Goal: Ask a question

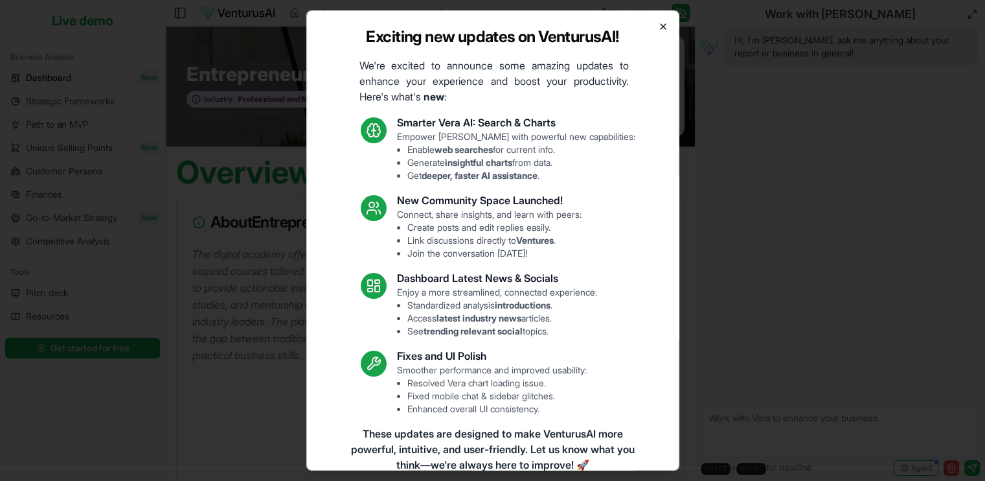
click at [658, 30] on icon "button" at bounding box center [663, 26] width 10 height 10
click at [655, 30] on div "Entrepreneur Academy Industry: Professional and Management Development Training…" at bounding box center [430, 86] width 529 height 120
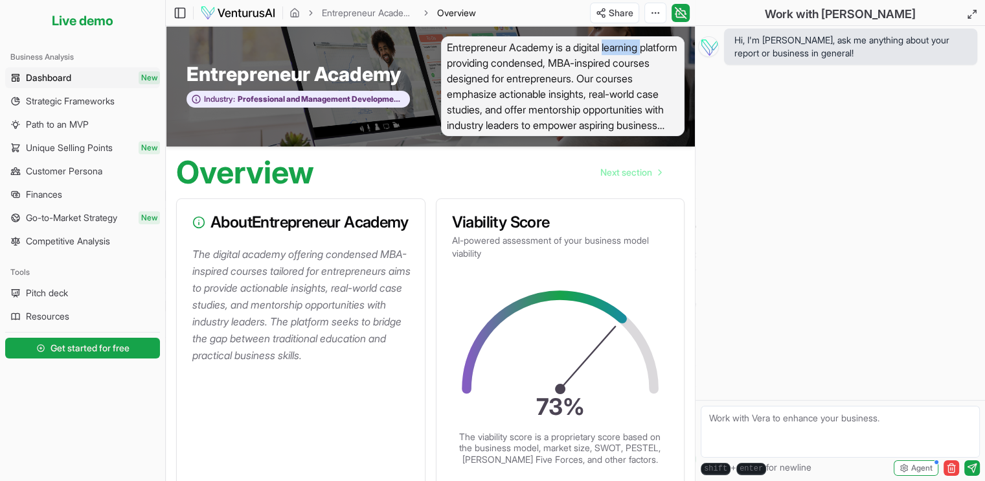
click at [779, 429] on textarea at bounding box center [840, 431] width 279 height 52
click at [725, 420] on textarea "Hi I am exploring a few ideas to do a start" at bounding box center [840, 431] width 279 height 52
click at [912, 419] on textarea "Hi, Exploring a few ideas to do a start" at bounding box center [840, 431] width 279 height 52
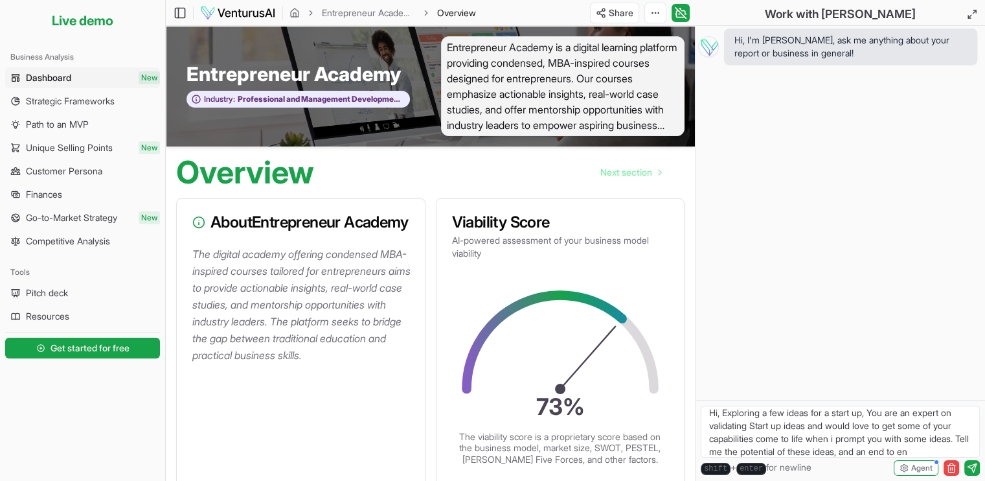
scroll to position [18, 0]
type textarea "Hi, Exploring a few ideas for a start up, You are an expert on validating Start…"
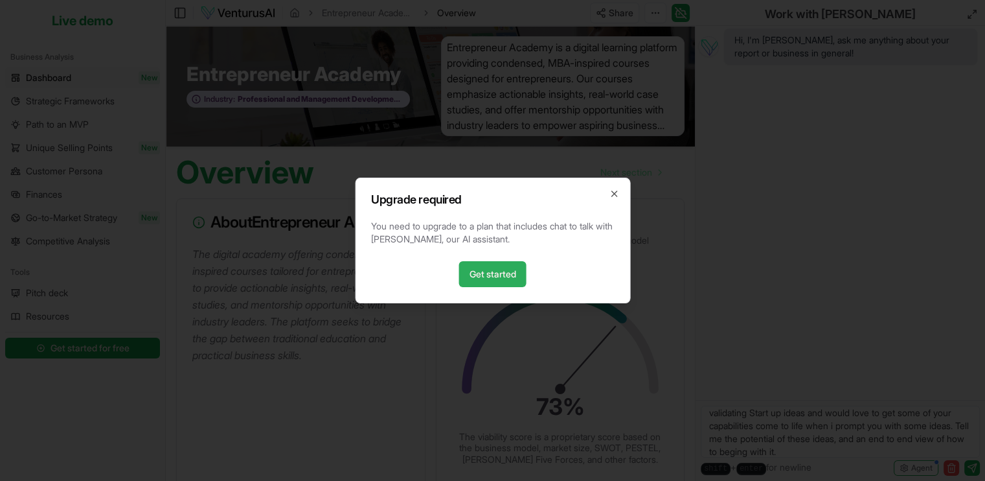
click at [509, 282] on link "Get started" at bounding box center [492, 274] width 67 height 26
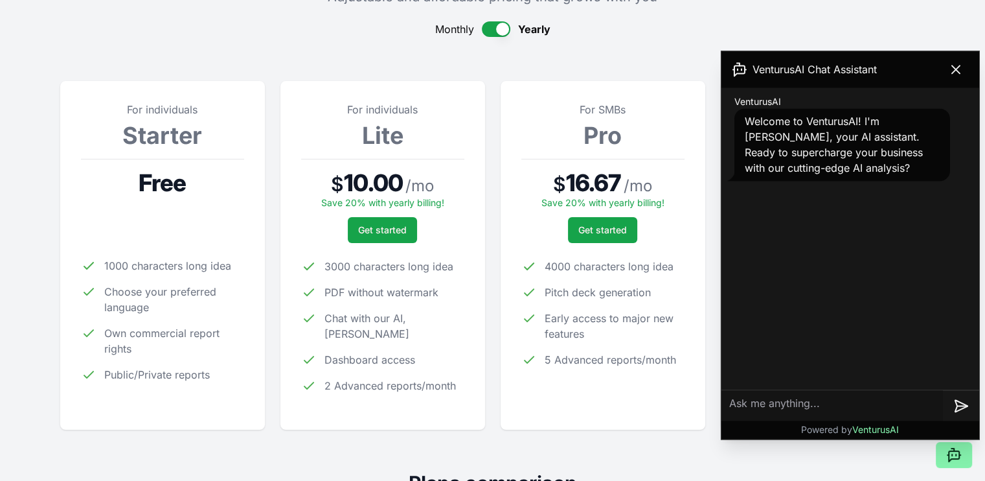
scroll to position [130, 0]
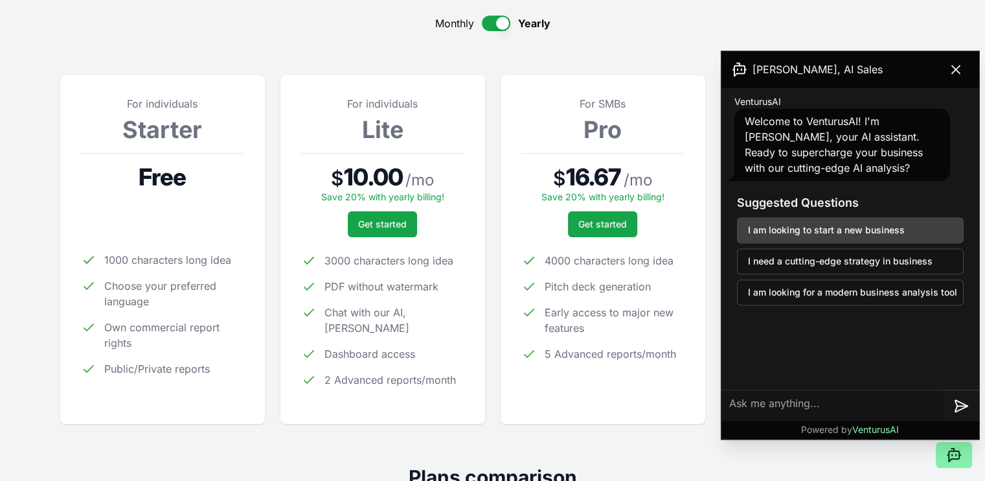
click at [858, 231] on button "I am looking to start a new business" at bounding box center [850, 230] width 227 height 26
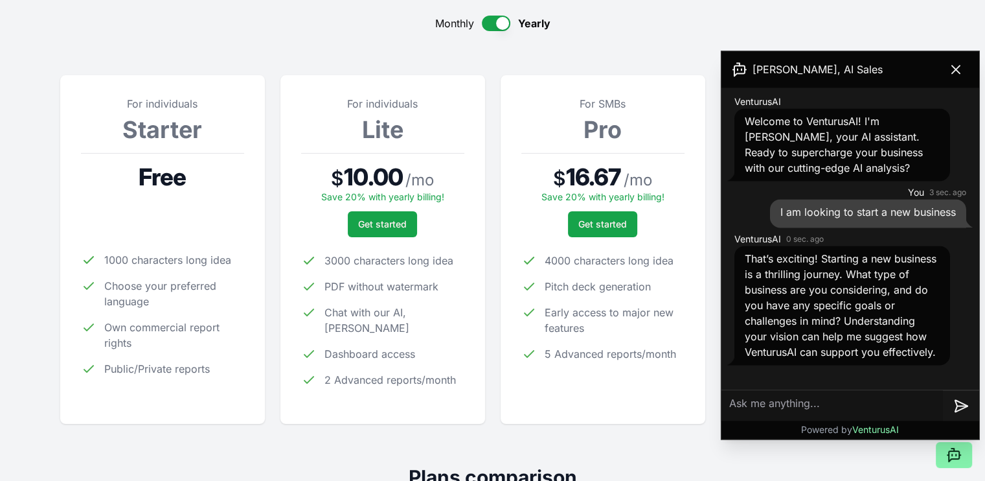
click at [771, 397] on textarea at bounding box center [833, 405] width 222 height 31
type textarea "V"
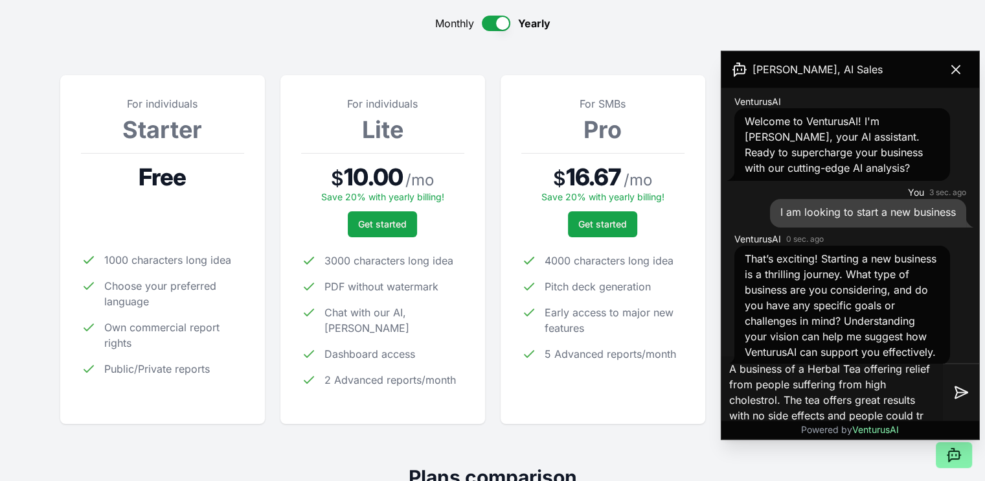
drag, startPoint x: 786, startPoint y: 398, endPoint x: 994, endPoint y: 466, distance: 219.4
click at [985, 351] on html "Live demo Your ventures Community Features Pricing Latest updates Live demo Sub…" at bounding box center [492, 110] width 985 height 481
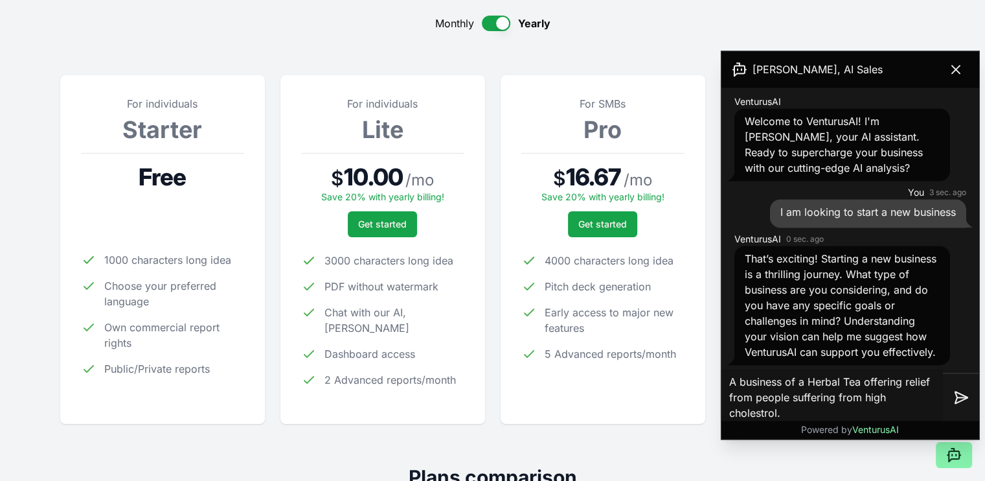
type textarea "A business of a Herbal Tea offering relief from people suffering from high chol…"
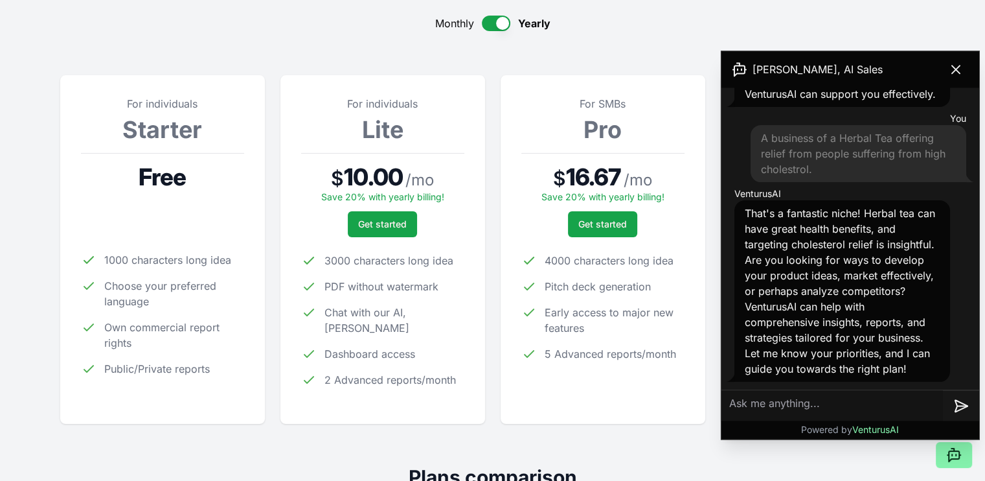
scroll to position [288, 0]
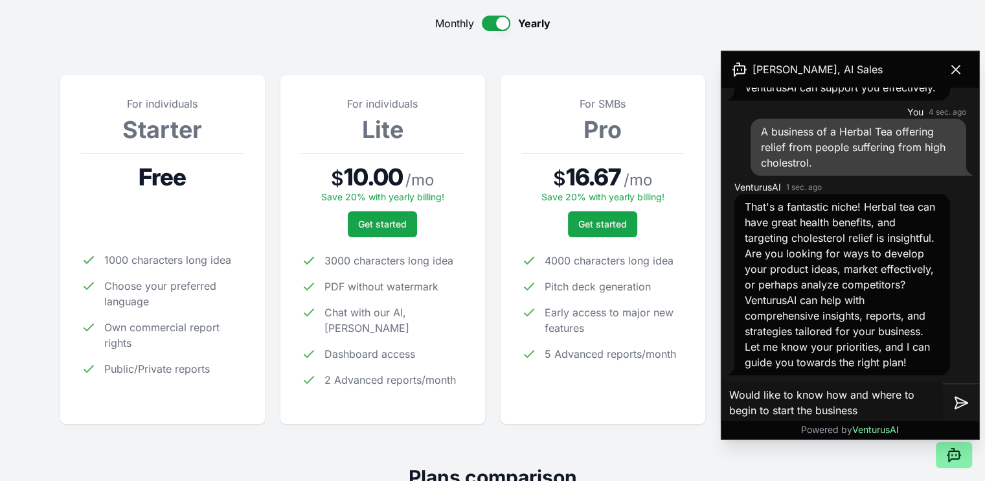
type textarea "Would like to know how and where to begin to start the business?"
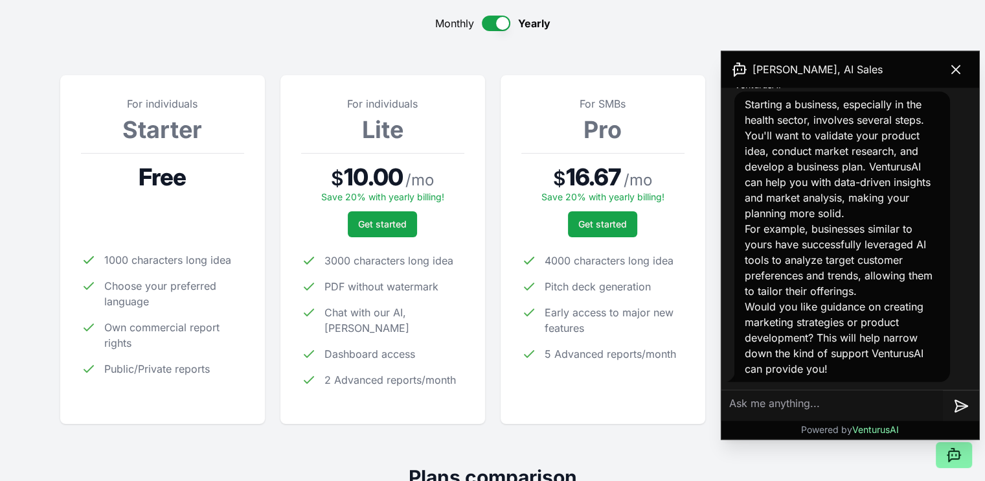
scroll to position [656, 0]
click at [833, 238] on p "For example, businesses similar to yours have successfully leveraged AI tools t…" at bounding box center [842, 260] width 195 height 78
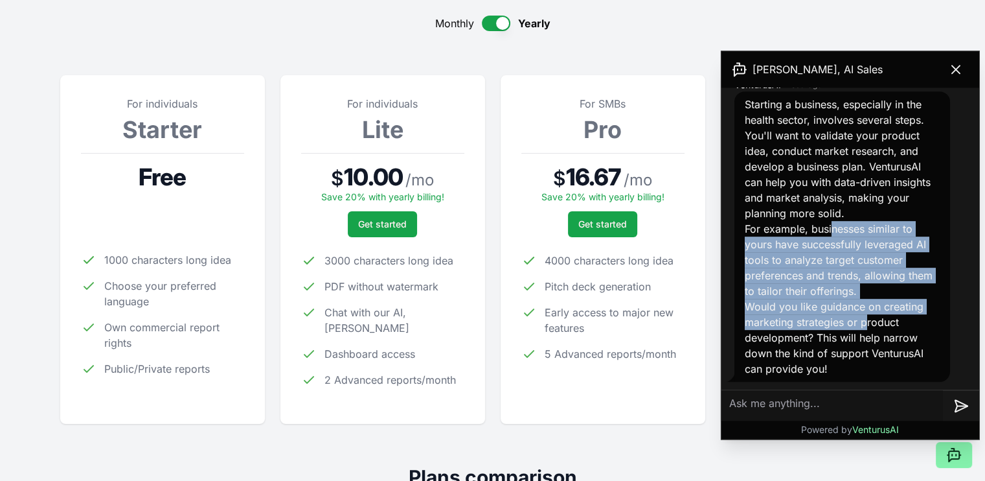
drag, startPoint x: 833, startPoint y: 236, endPoint x: 868, endPoint y: 316, distance: 87.6
click at [868, 316] on div "Starting a business, especially in the health sector, involves several steps. Y…" at bounding box center [842, 237] width 195 height 280
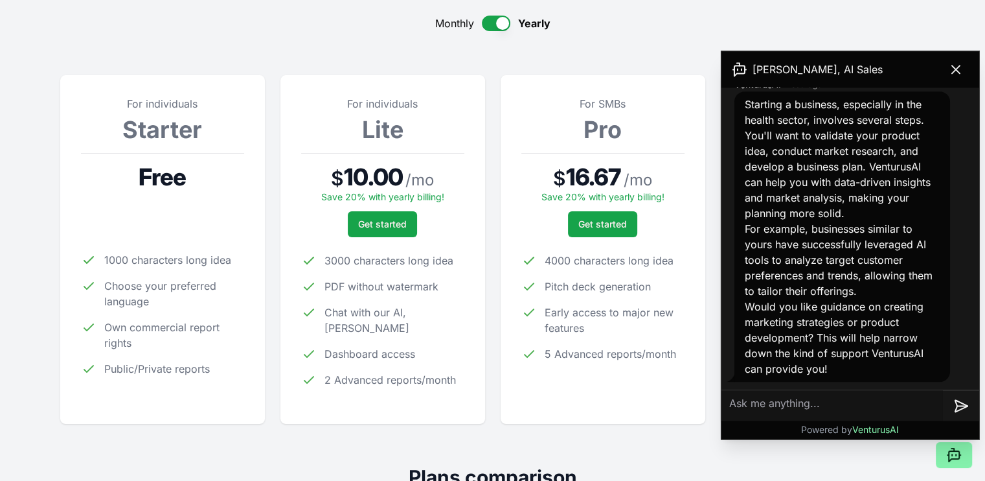
click at [922, 328] on p "Would you like guidance on creating marketing strategies or product development…" at bounding box center [842, 338] width 195 height 78
click at [876, 415] on textarea at bounding box center [833, 405] width 222 height 31
type textarea "Need guidance on product development"
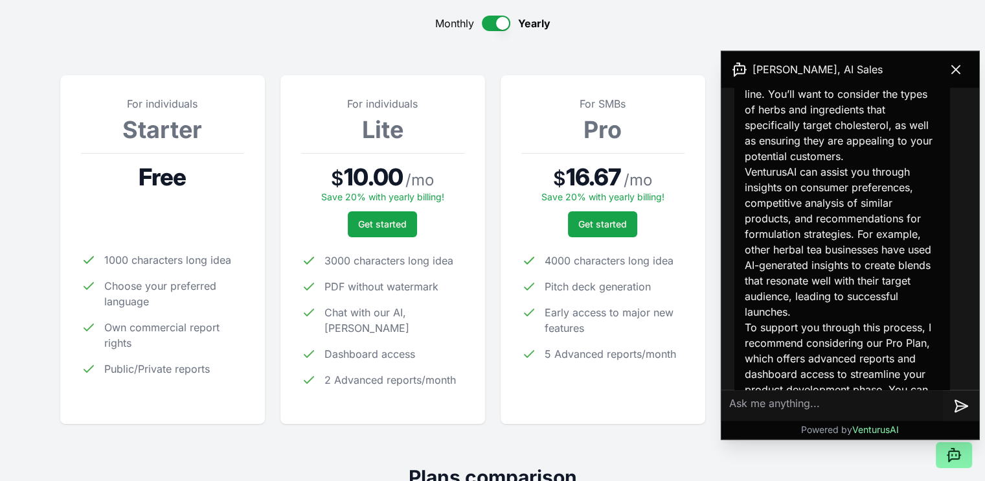
scroll to position [1036, 0]
click at [852, 159] on p "Product development is a crucial stage for creating a successful herbal tea lin…" at bounding box center [842, 108] width 195 height 109
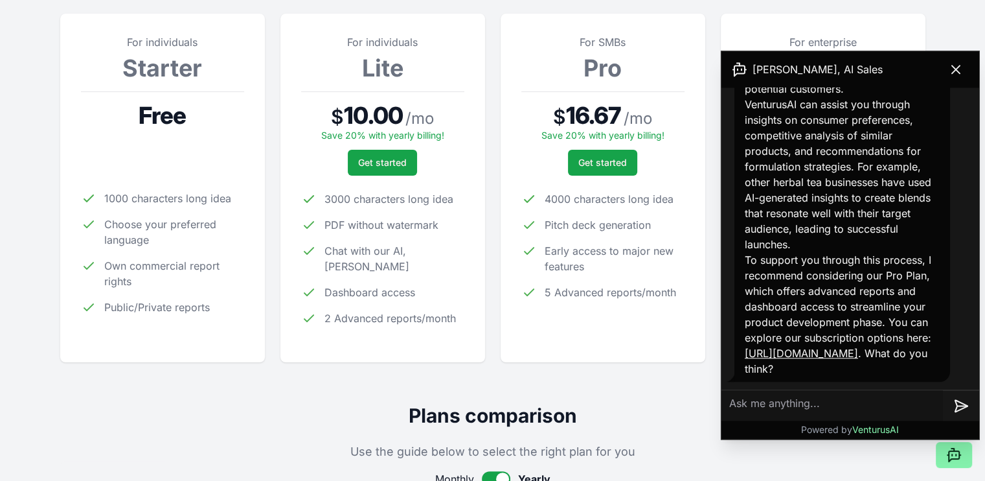
scroll to position [189, 0]
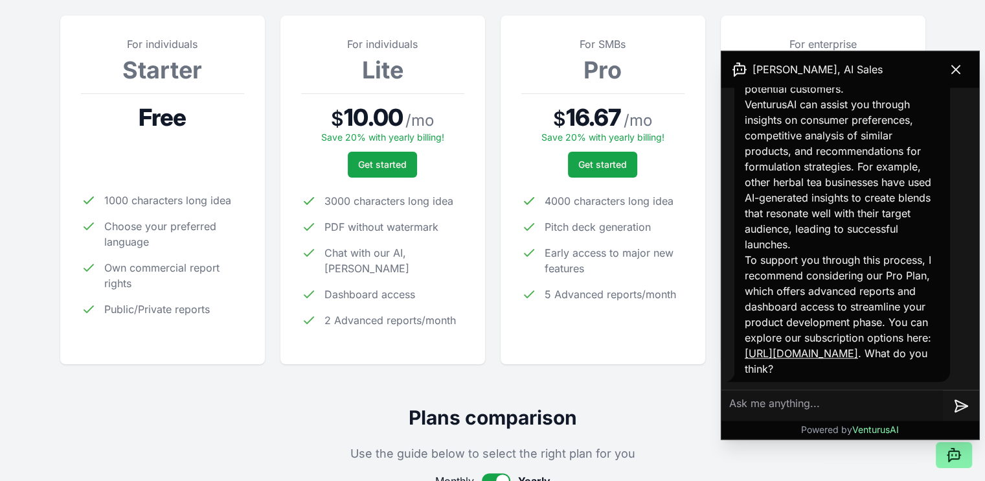
click at [845, 402] on textarea at bounding box center [833, 405] width 222 height 31
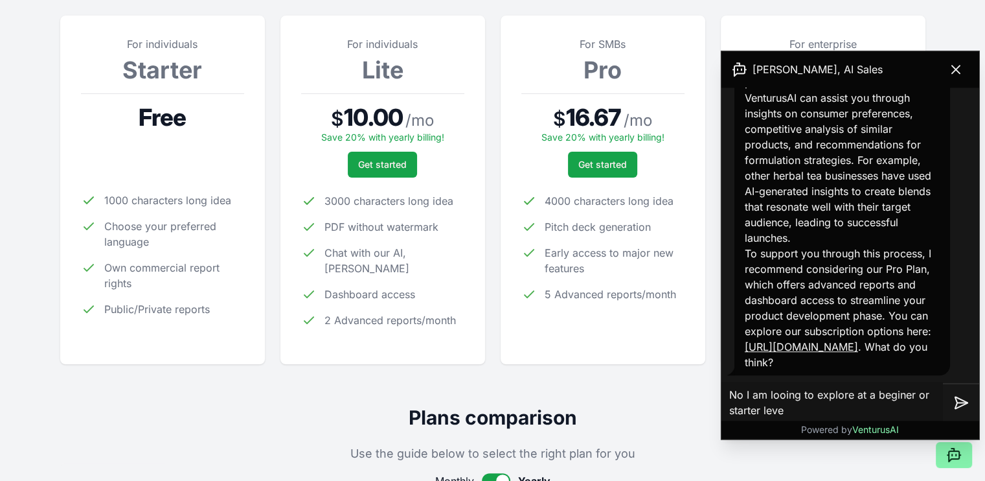
type textarea "No I am looing to explore at a beginer or starter level"
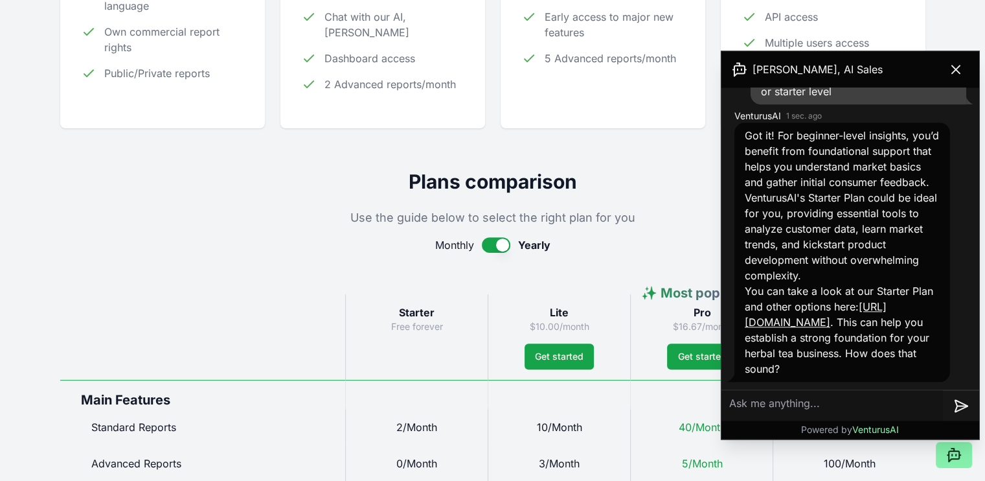
scroll to position [448, 0]
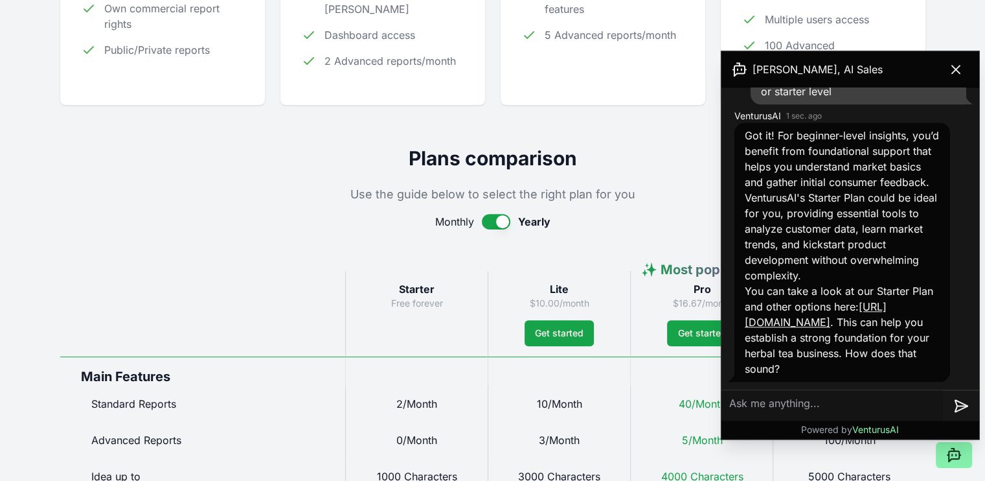
click at [772, 401] on textarea at bounding box center [833, 405] width 222 height 31
type textarea "Yes good thanks"
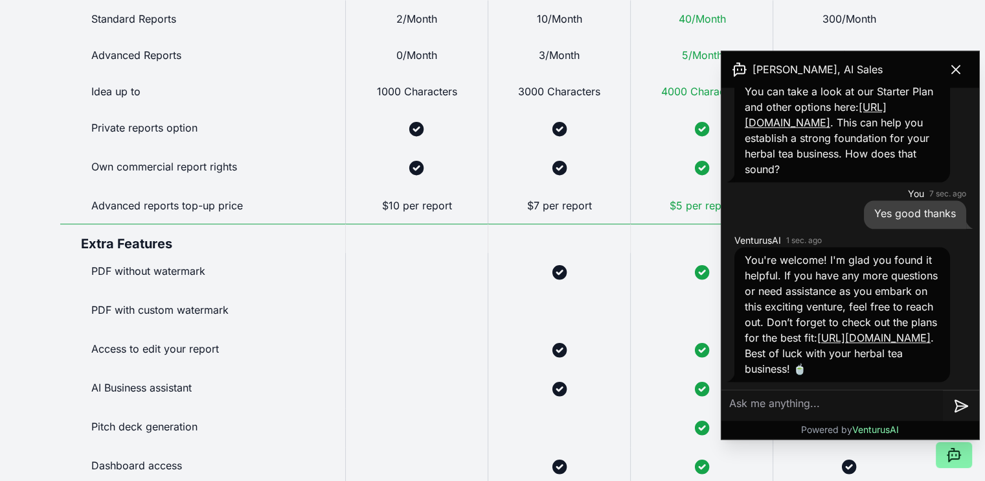
scroll to position [834, 0]
click at [964, 67] on button at bounding box center [956, 69] width 36 height 26
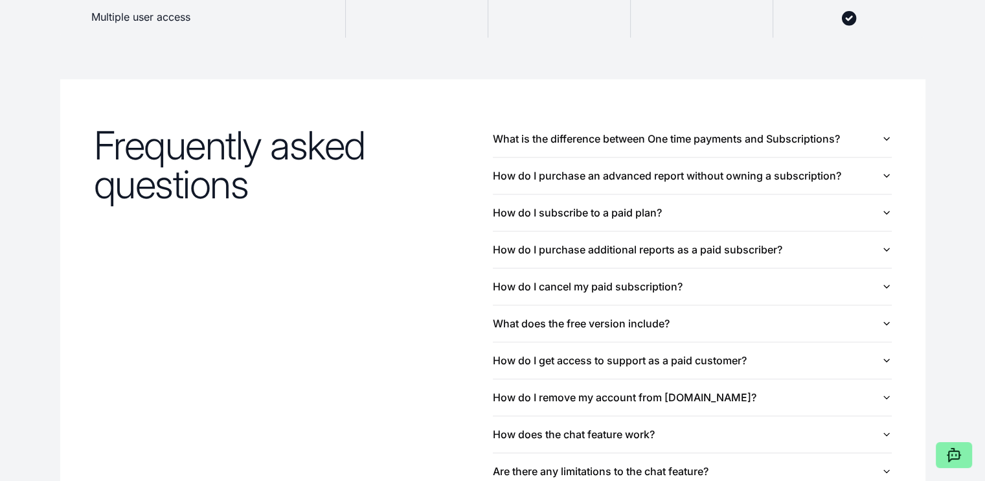
scroll to position [1321, 0]
